Goal: Task Accomplishment & Management: Use online tool/utility

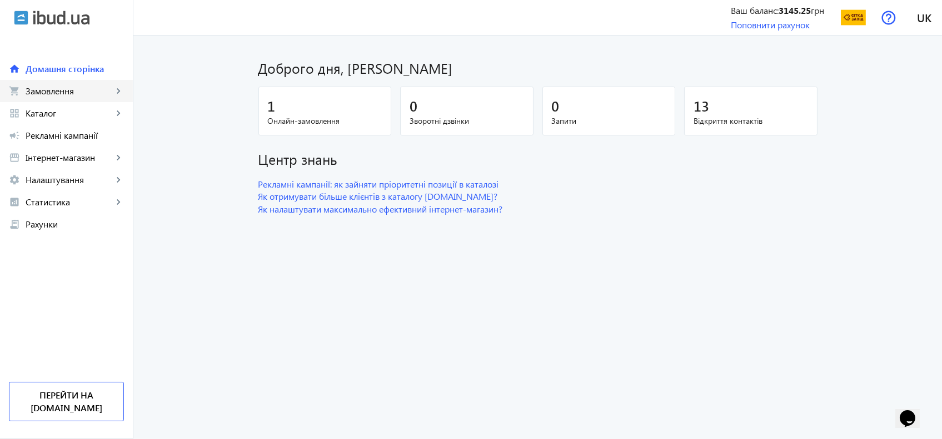
click at [78, 96] on span "Замовлення" at bounding box center [69, 91] width 87 height 11
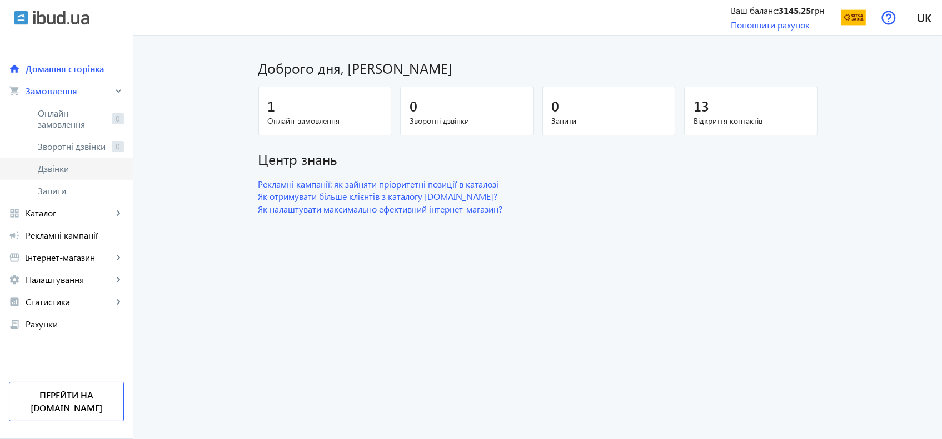
click at [83, 167] on span "Дзвінки" at bounding box center [81, 168] width 86 height 11
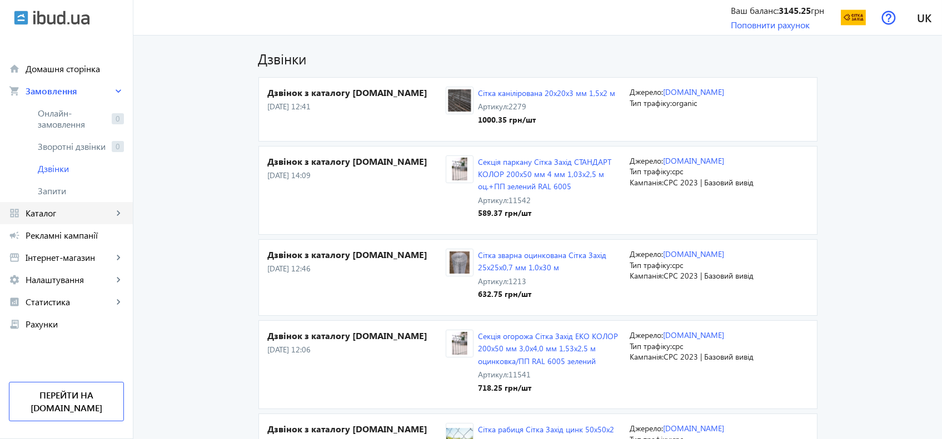
click at [50, 208] on span "Каталог" at bounding box center [69, 213] width 87 height 11
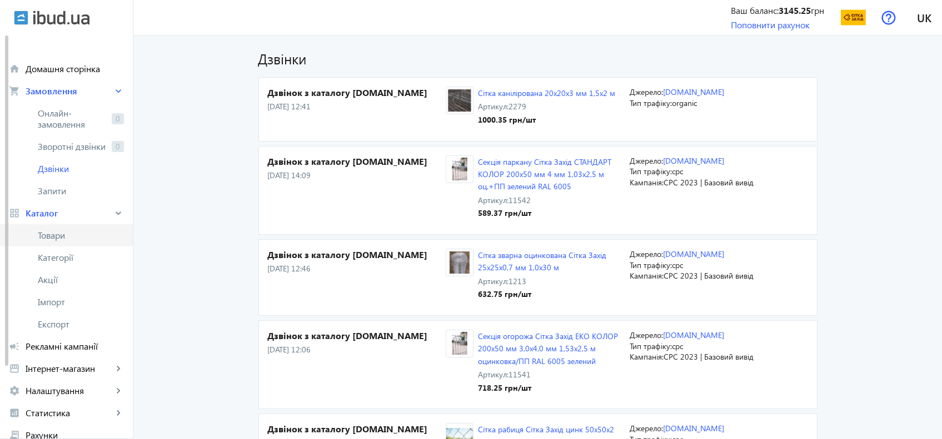
click at [49, 237] on span "Товари" at bounding box center [81, 235] width 86 height 11
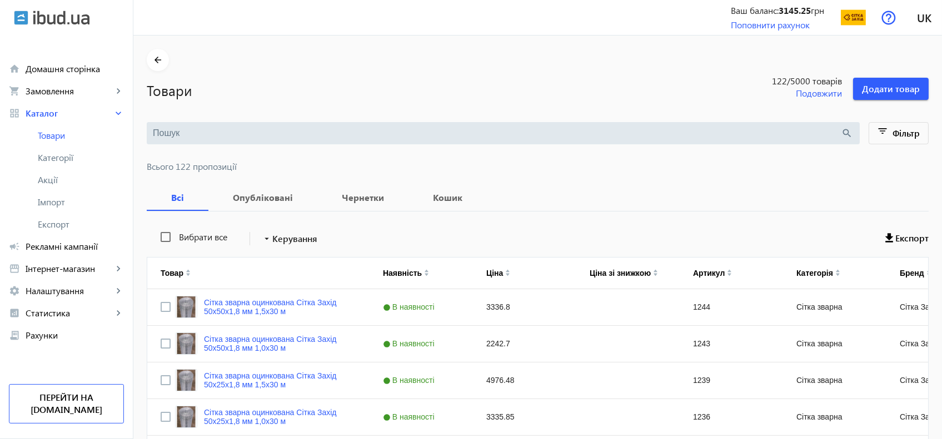
click at [253, 124] on div "search" at bounding box center [503, 133] width 713 height 22
click at [253, 134] on input "search" at bounding box center [497, 133] width 688 height 12
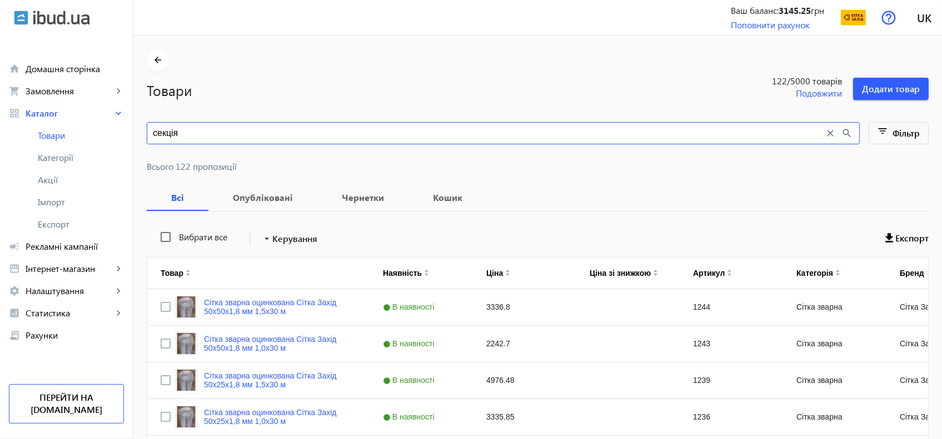
type input "секція"
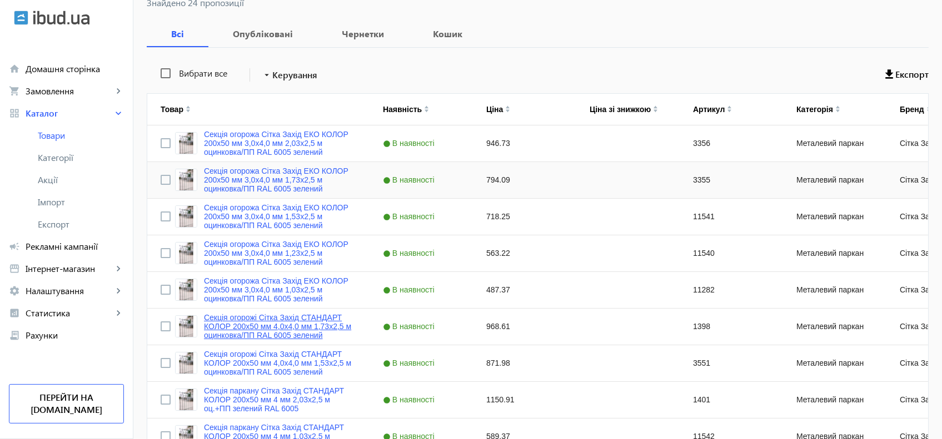
scroll to position [164, 0]
click at [484, 141] on div "946.73" at bounding box center [524, 143] width 103 height 36
click at [497, 289] on div "487.37" at bounding box center [524, 290] width 103 height 36
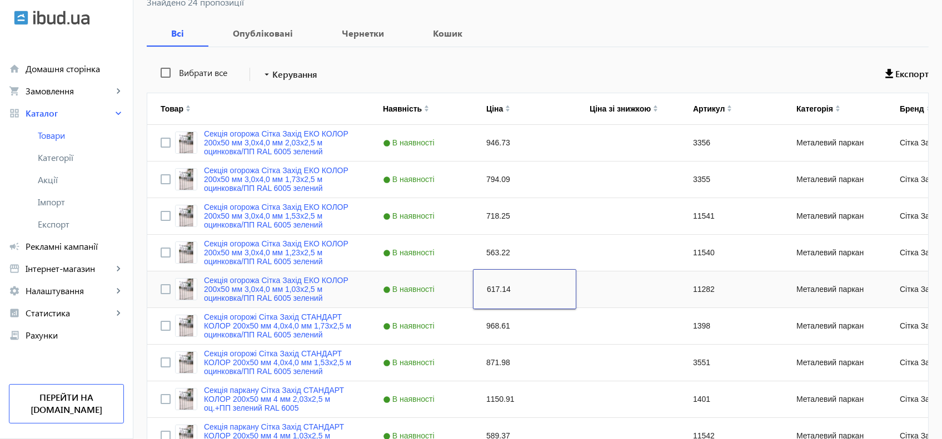
drag, startPoint x: 437, startPoint y: 295, endPoint x: 424, endPoint y: 295, distance: 12.2
click at [424, 295] on div "Секція огорожа Сітка Захід ЕКО КОЛОР 200х50 мм 3,0х4,0 мм 1,03х2,5 м оцинковка/…" at bounding box center [600, 290] width 906 height 37
paste input "462.86"
type input "462.86"
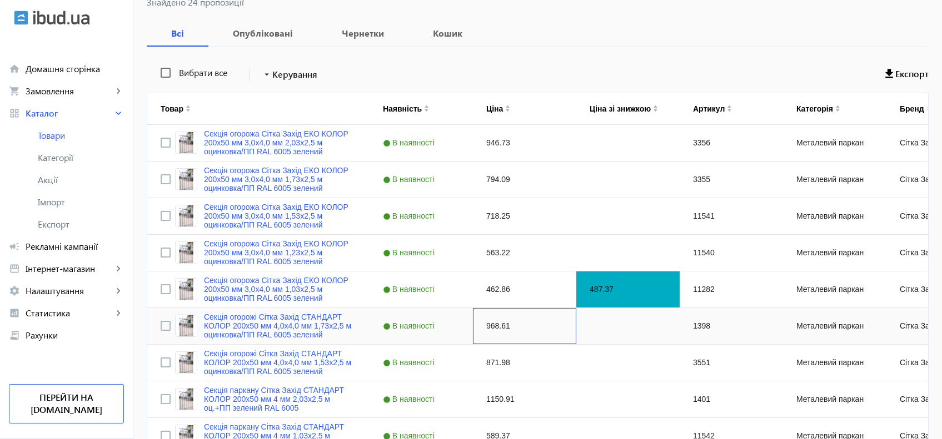
click at [478, 311] on div "968.61" at bounding box center [524, 326] width 103 height 36
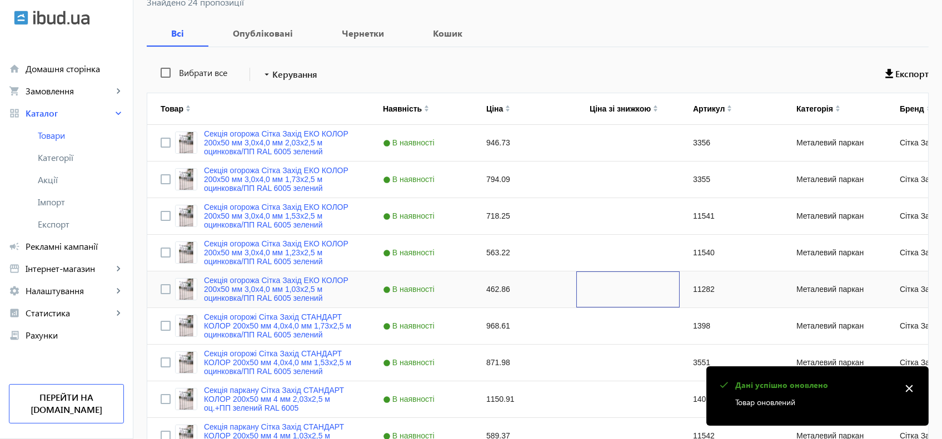
click at [625, 292] on div "Press SPACE to select this row." at bounding box center [627, 290] width 103 height 36
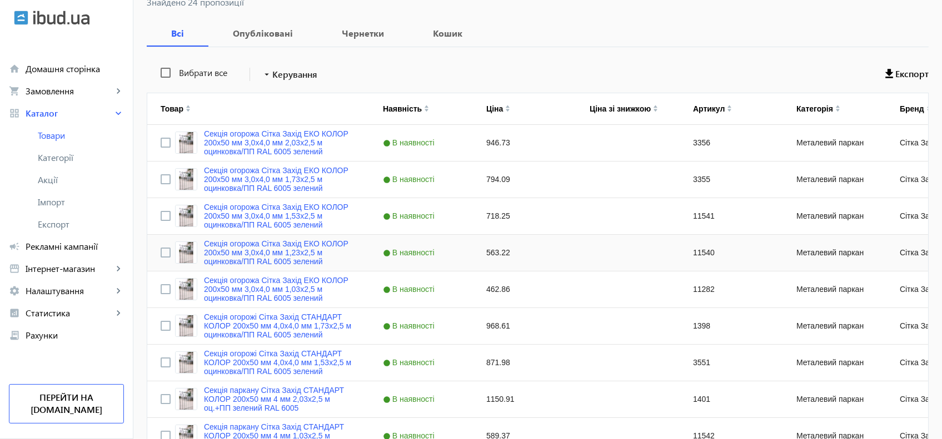
click at [490, 249] on div "563.22" at bounding box center [524, 253] width 103 height 36
click at [490, 249] on input "563.22" at bounding box center [524, 253] width 94 height 22
type input "534.88"
click at [485, 213] on div "718.25" at bounding box center [524, 216] width 103 height 36
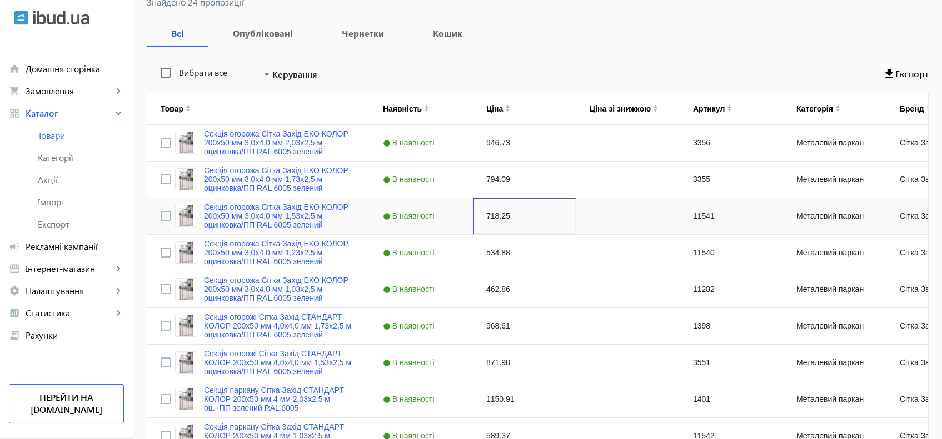
click at [487, 214] on div "718.25" at bounding box center [524, 216] width 103 height 36
type input "682.10"
click at [484, 166] on div "794.09" at bounding box center [524, 180] width 103 height 36
click at [492, 182] on div "794.09" at bounding box center [524, 180] width 103 height 36
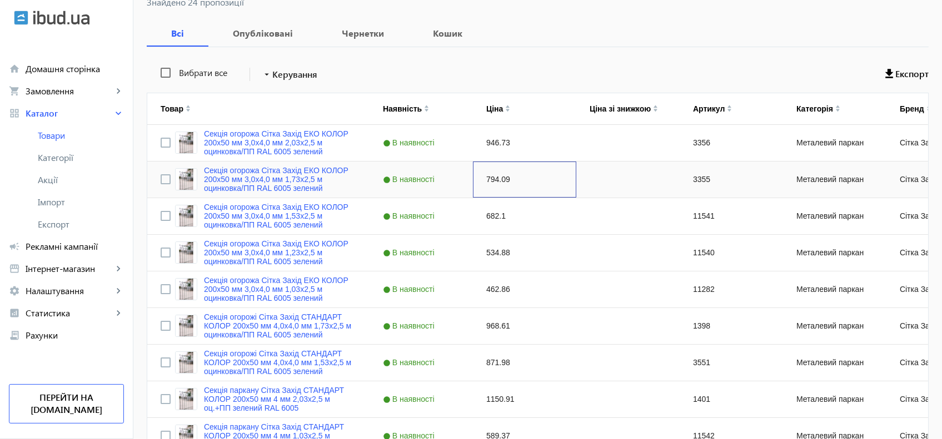
click at [492, 182] on div "794.09" at bounding box center [524, 180] width 103 height 36
type input "754.13"
click at [489, 148] on div "946.73" at bounding box center [524, 143] width 103 height 36
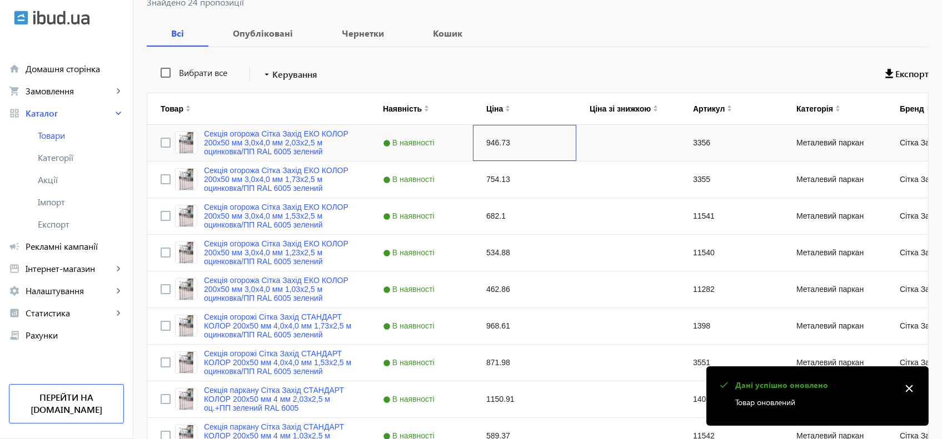
click at [480, 148] on div "946.73" at bounding box center [524, 143] width 103 height 36
type input "899.09"
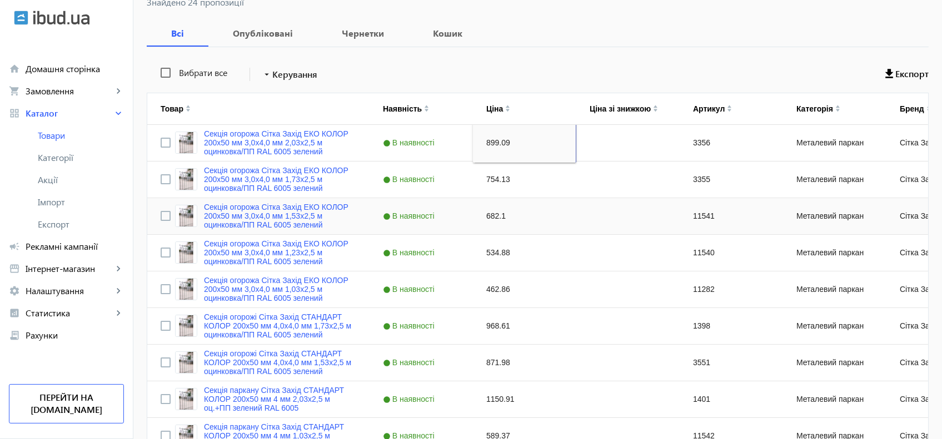
click at [541, 227] on div "682.1" at bounding box center [524, 216] width 103 height 36
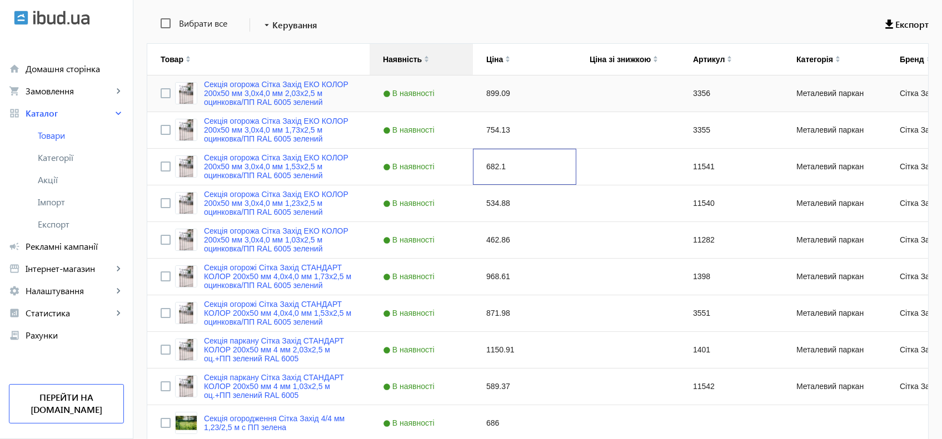
scroll to position [214, 0]
